Goal: Task Accomplishment & Management: Manage account settings

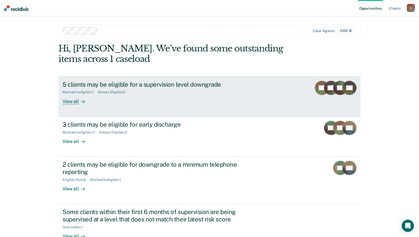
click at [118, 85] on div "5 clients may be eligible for a supervision level downgrade" at bounding box center [152, 84] width 179 height 7
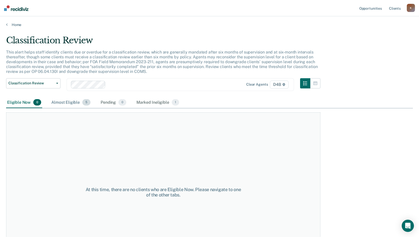
click at [72, 102] on div "Almost Eligible 5" at bounding box center [70, 102] width 41 height 11
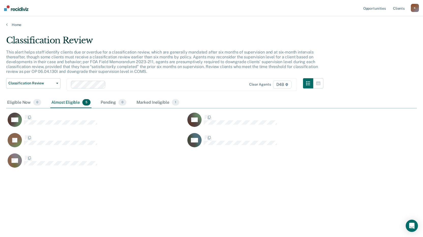
scroll to position [159, 407]
click at [152, 105] on div "Marked Ineligible 1" at bounding box center [158, 102] width 45 height 11
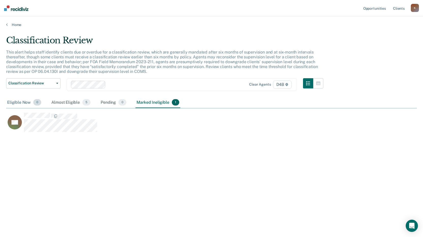
click at [14, 103] on div "Eligible Now 0" at bounding box center [24, 102] width 36 height 11
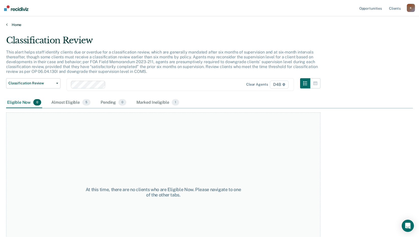
click at [12, 25] on link "Home" at bounding box center [209, 24] width 407 height 5
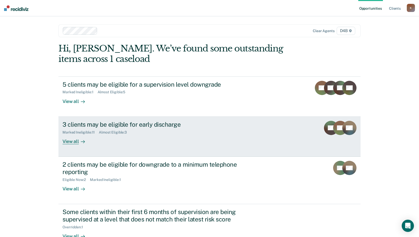
click at [97, 124] on div "3 clients may be eligible for early discharge" at bounding box center [152, 124] width 179 height 7
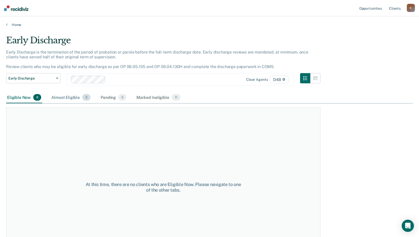
click at [65, 95] on div "Almost Eligible 3" at bounding box center [70, 97] width 41 height 11
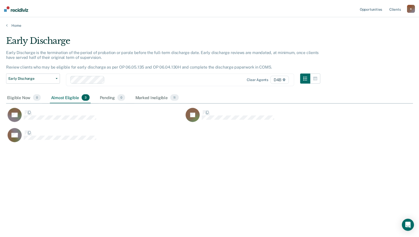
scroll to position [159, 407]
click at [159, 98] on div "Marked Ineligible 11" at bounding box center [159, 97] width 46 height 11
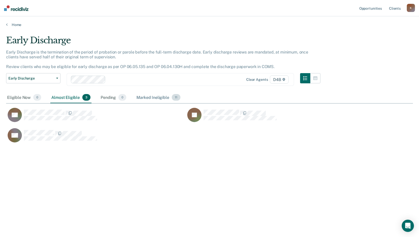
scroll to position [189, 403]
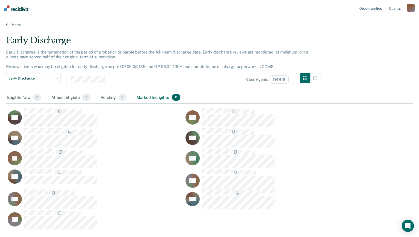
click at [10, 24] on link "Home" at bounding box center [209, 24] width 407 height 5
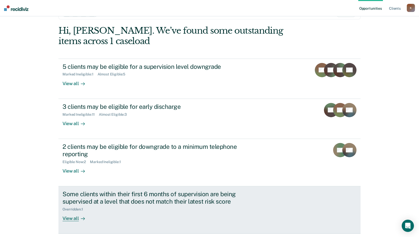
scroll to position [25, 0]
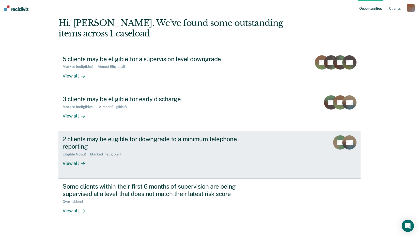
click at [72, 162] on div "View all" at bounding box center [77, 161] width 28 height 10
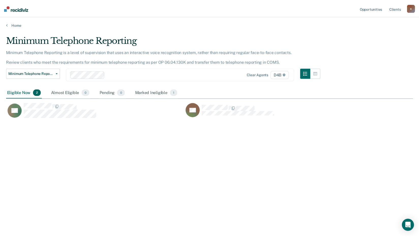
scroll to position [159, 407]
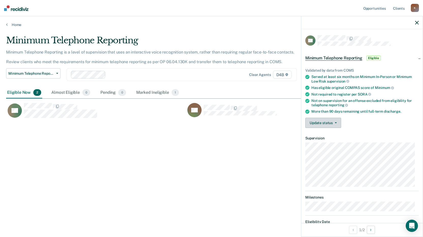
click at [325, 124] on button "Update status" at bounding box center [323, 122] width 36 height 10
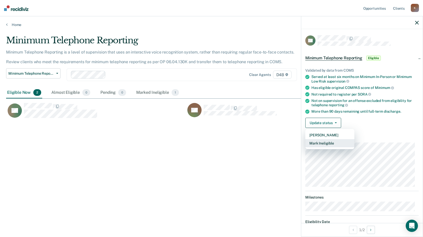
click at [323, 142] on button "Mark Ineligible" at bounding box center [329, 143] width 49 height 8
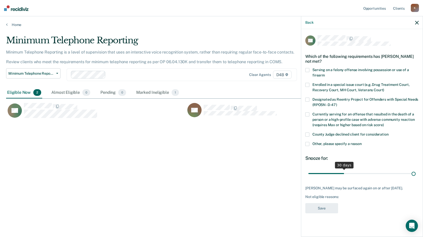
drag, startPoint x: 342, startPoint y: 172, endPoint x: 425, endPoint y: 171, distance: 82.7
type input "90"
click at [416, 171] on input "range" at bounding box center [361, 173] width 107 height 9
click at [309, 143] on span at bounding box center [307, 144] width 4 height 4
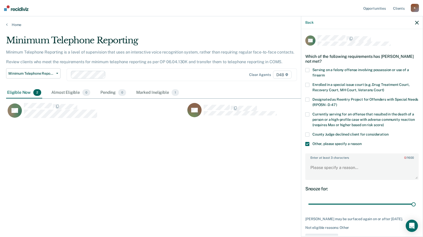
click at [308, 133] on span at bounding box center [307, 134] width 4 height 4
click at [307, 144] on span at bounding box center [307, 144] width 4 height 4
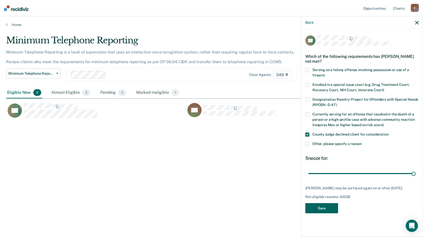
click at [327, 211] on button "Save" at bounding box center [321, 208] width 33 height 10
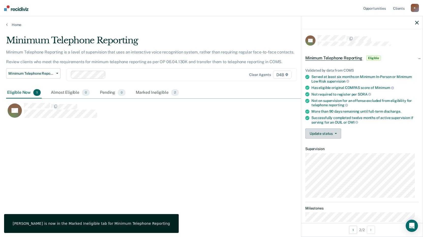
click at [332, 131] on button "Update status" at bounding box center [323, 133] width 36 height 10
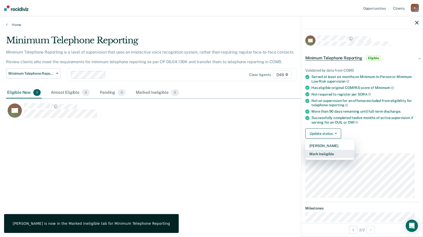
click at [323, 152] on button "Mark Ineligible" at bounding box center [329, 154] width 49 height 8
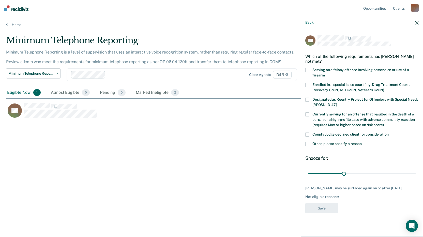
click at [308, 133] on span at bounding box center [307, 134] width 4 height 4
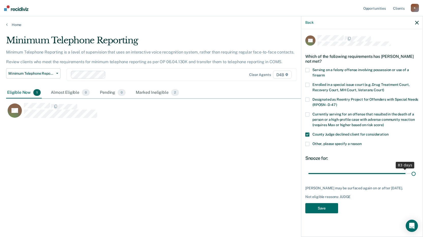
drag, startPoint x: 343, startPoint y: 172, endPoint x: 459, endPoint y: 186, distance: 117.5
type input "90"
click at [416, 178] on input "range" at bounding box center [361, 173] width 107 height 9
click at [326, 207] on button "Save" at bounding box center [321, 208] width 33 height 10
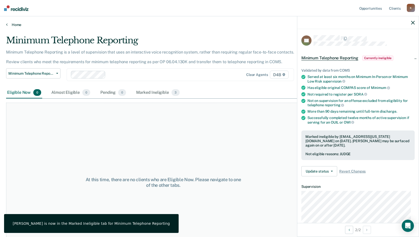
click at [16, 24] on link "Home" at bounding box center [209, 24] width 407 height 5
